Goal: Use online tool/utility: Use online tool/utility

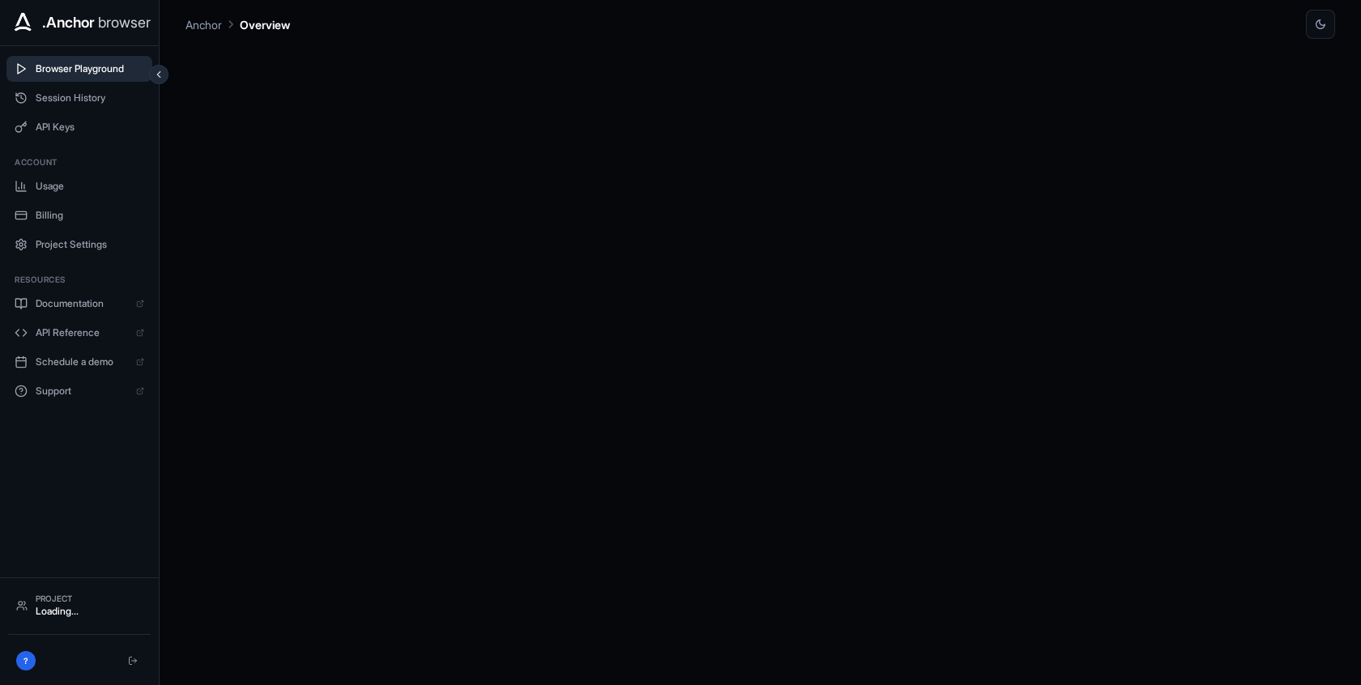
click at [101, 75] on button "Browser Playground" at bounding box center [79, 69] width 146 height 26
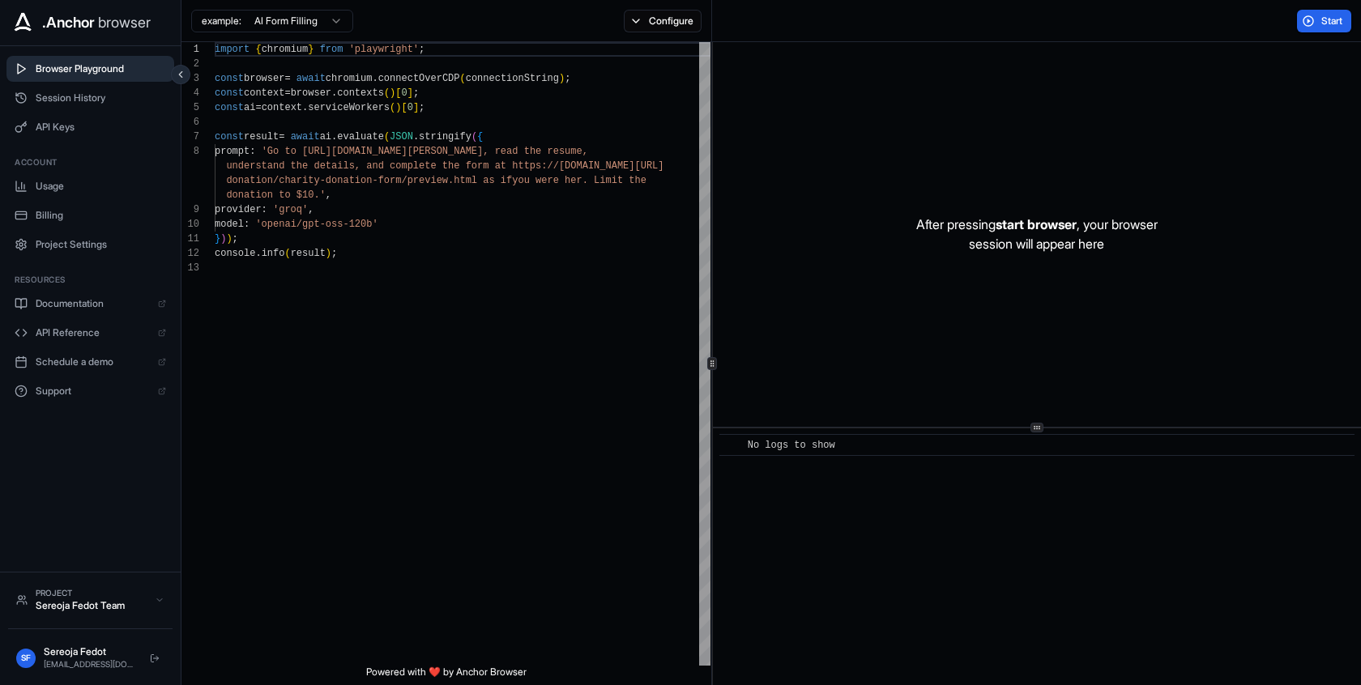
scroll to position [102, 0]
click at [553, 332] on div "import { chromium } from 'playwright' ; const browser = await chromium . connec…" at bounding box center [463, 463] width 496 height 842
click at [1336, 37] on div "Start" at bounding box center [1036, 21] width 649 height 42
click at [1329, 24] on span "Start" at bounding box center [1332, 21] width 23 height 13
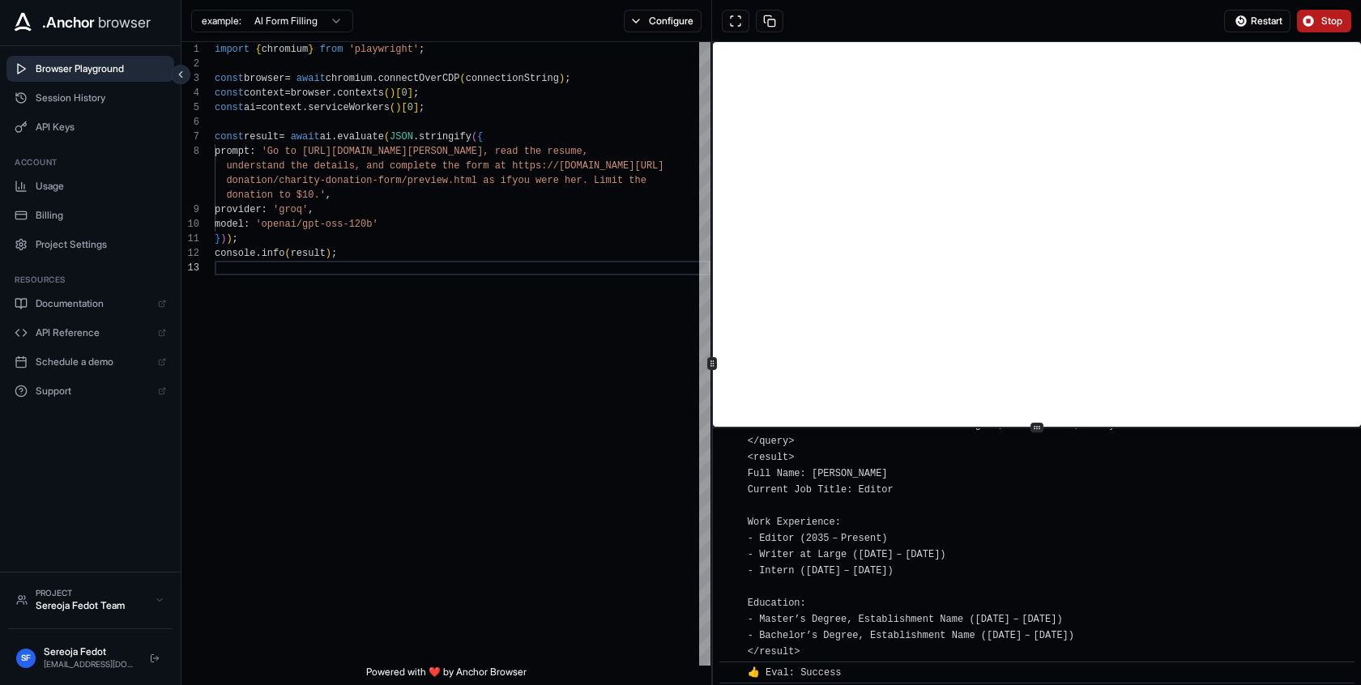
scroll to position [804, 0]
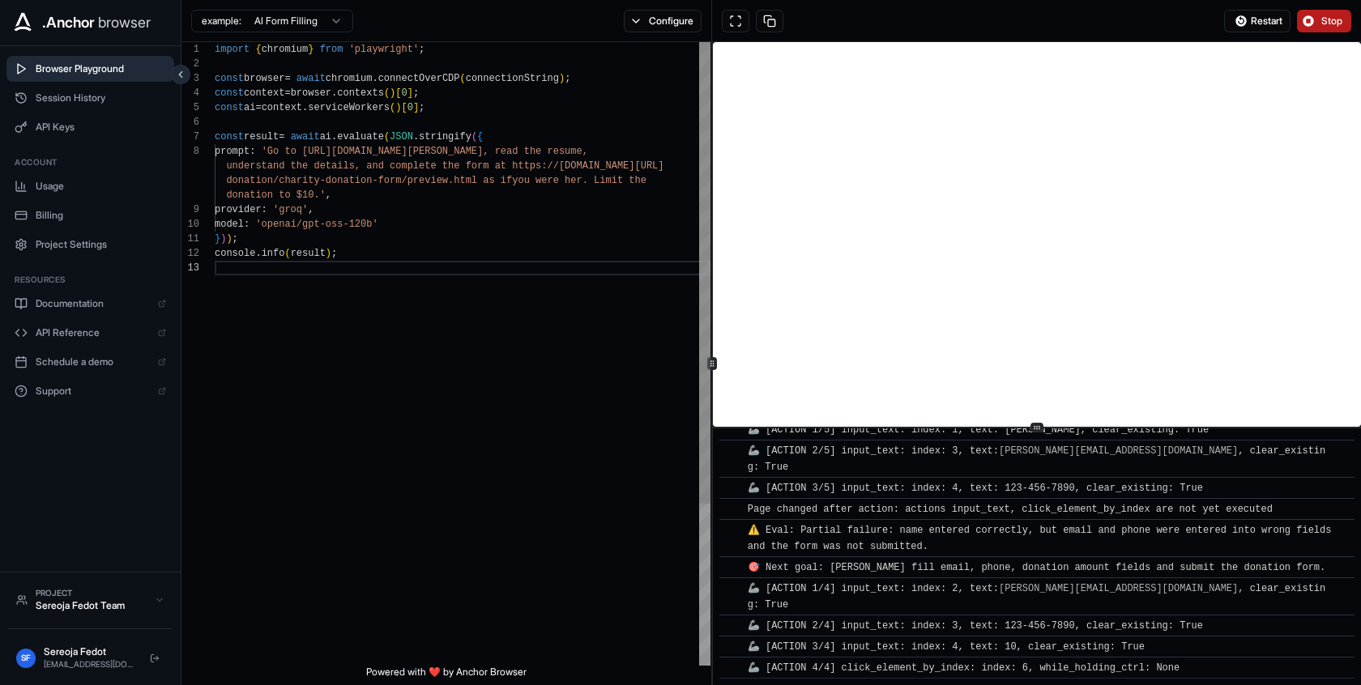
type textarea "**********"
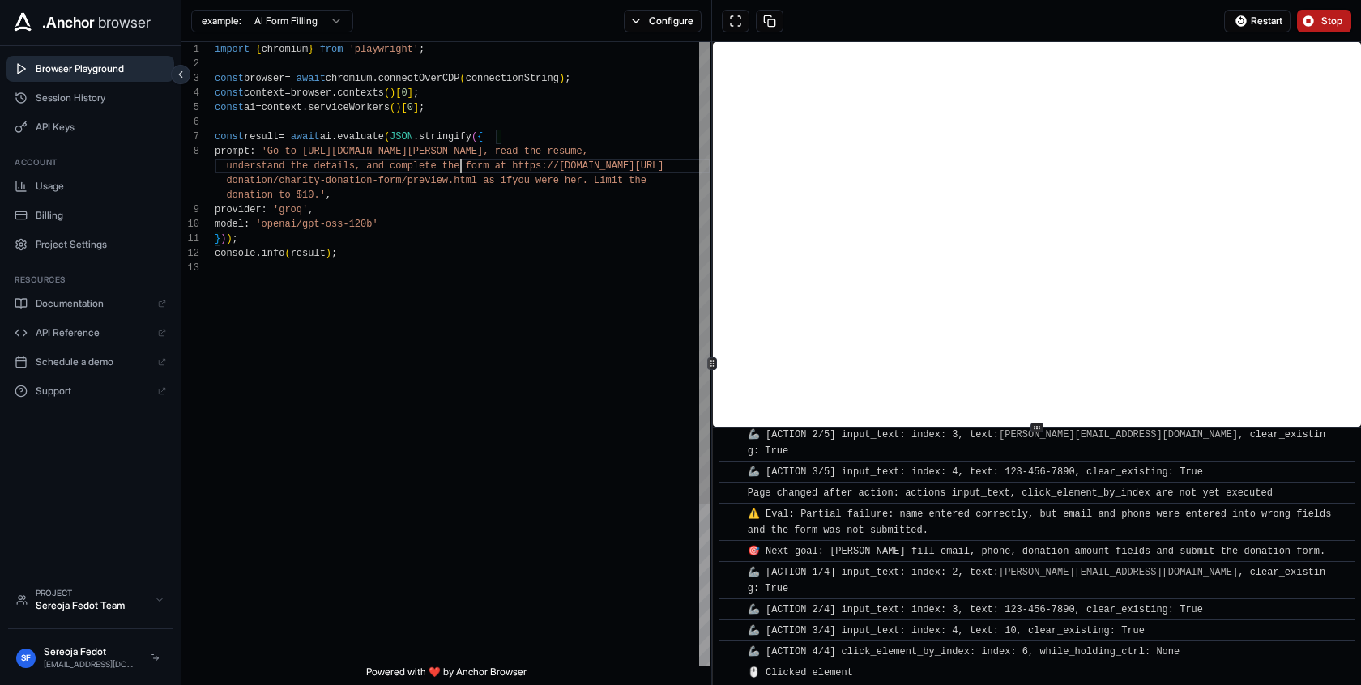
scroll to position [825, 0]
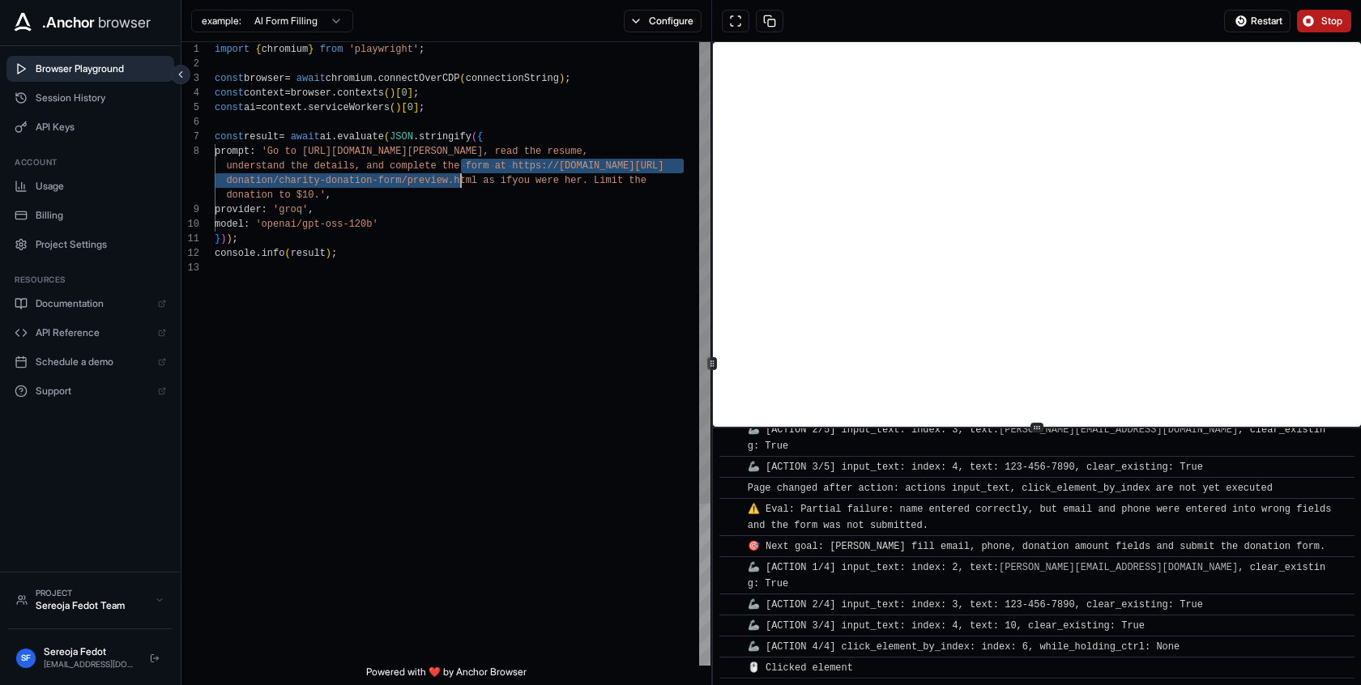
drag, startPoint x: 458, startPoint y: 161, endPoint x: 463, endPoint y: 175, distance: 14.4
click at [463, 175] on div "import { chromium } from 'playwright' ; const browser = await chromium . connec…" at bounding box center [463, 463] width 496 height 842
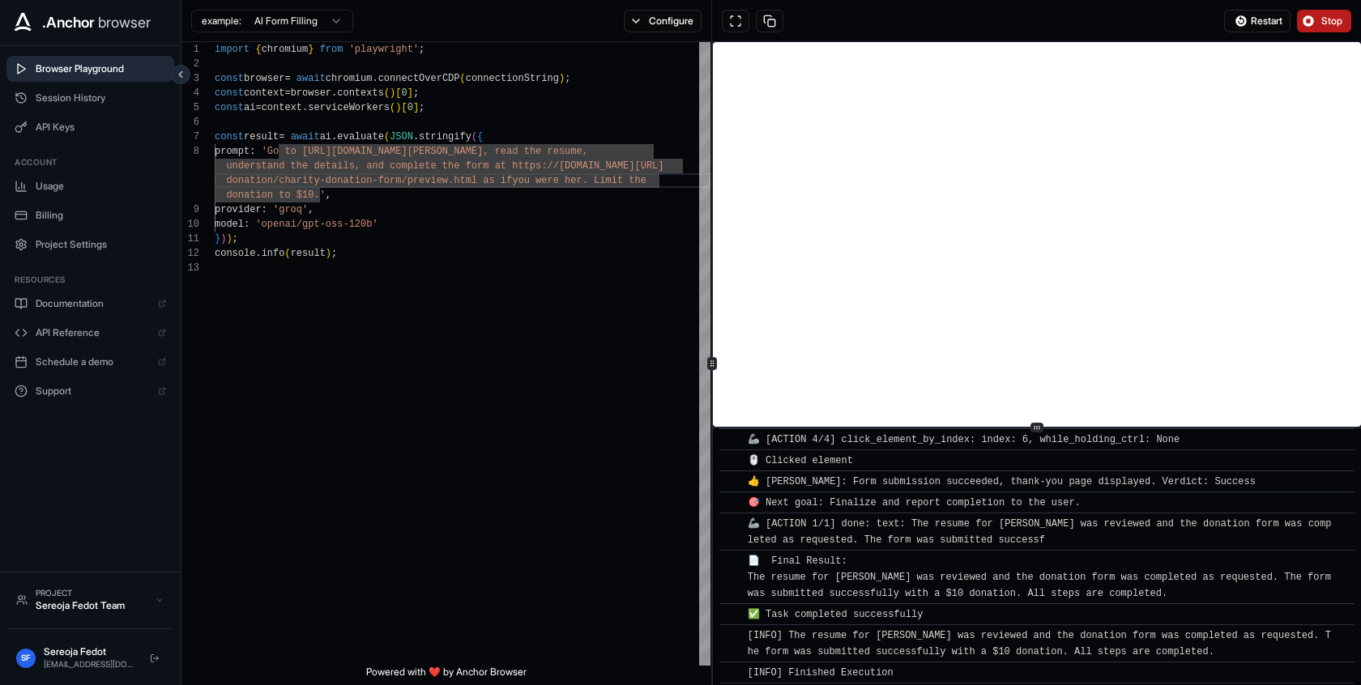
scroll to position [1038, 0]
